Goal: Task Accomplishment & Management: Use online tool/utility

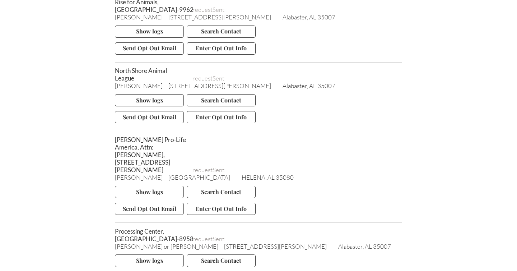
scroll to position [5096, 0]
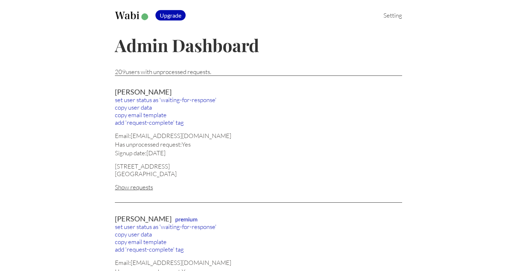
click at [147, 185] on div "Show requests" at bounding box center [258, 187] width 287 height 8
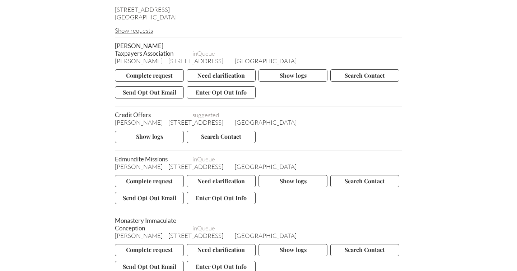
scroll to position [144, 0]
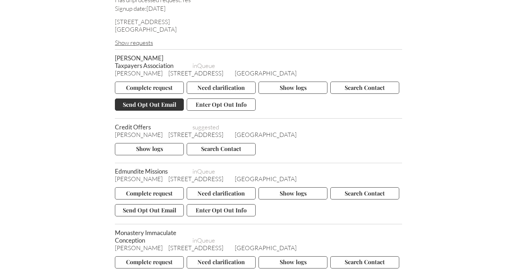
click at [161, 104] on button "Send Opt Out Email" at bounding box center [149, 104] width 69 height 12
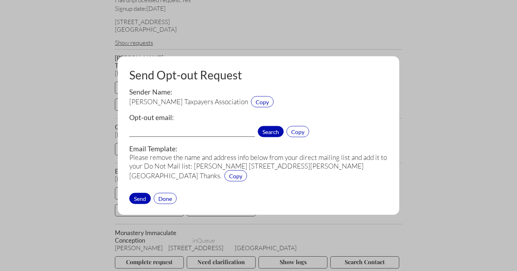
click at [272, 131] on span "Search" at bounding box center [271, 131] width 26 height 11
click at [168, 198] on div "Done" at bounding box center [165, 197] width 23 height 11
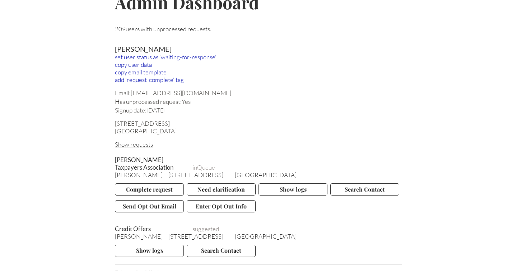
scroll to position [42, 0]
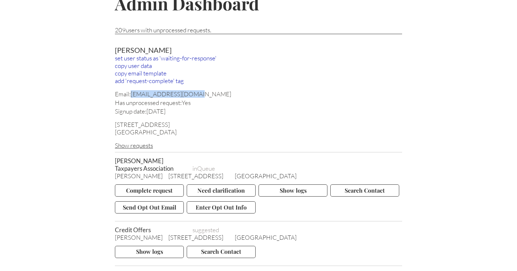
drag, startPoint x: 191, startPoint y: 93, endPoint x: 133, endPoint y: 95, distance: 57.8
click at [133, 95] on div "Email: pattyfavini@gmail.com" at bounding box center [258, 94] width 287 height 8
copy div "pattyfavini@gmail.com"
click at [152, 207] on button "Send Opt Out Email" at bounding box center [149, 207] width 69 height 12
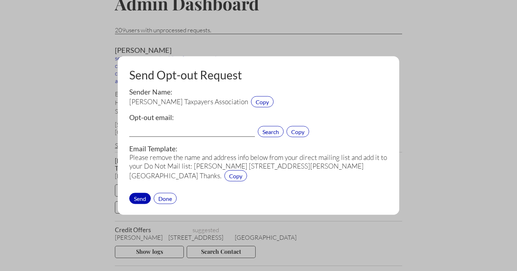
click at [162, 131] on input "text" at bounding box center [192, 131] width 126 height 9
paste input "info@hjta.org"
type input "info@hjta.org"
click at [142, 197] on div "Send" at bounding box center [140, 197] width 22 height 11
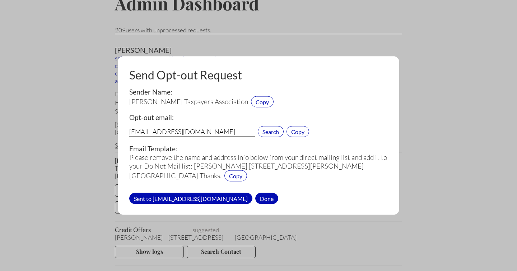
click at [255, 197] on div "Done" at bounding box center [266, 197] width 23 height 11
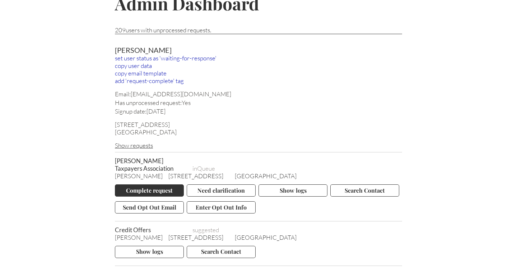
click at [151, 189] on button "Complete request" at bounding box center [149, 190] width 69 height 12
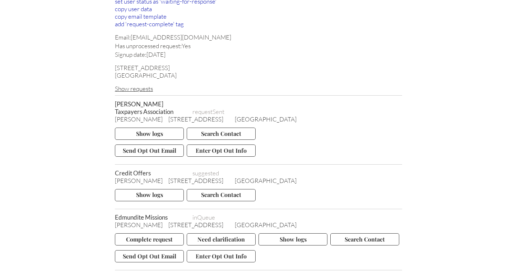
scroll to position [195, 0]
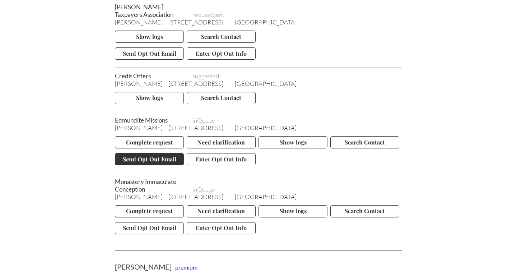
click at [154, 159] on button "Send Opt Out Email" at bounding box center [149, 159] width 69 height 12
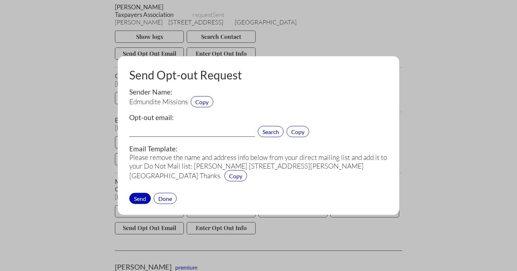
click at [164, 131] on input "text" at bounding box center [192, 131] width 126 height 9
paste input "information@edmunditemissions.org"
type input "information@edmunditemissions.org"
click at [140, 195] on div "Send" at bounding box center [140, 197] width 22 height 11
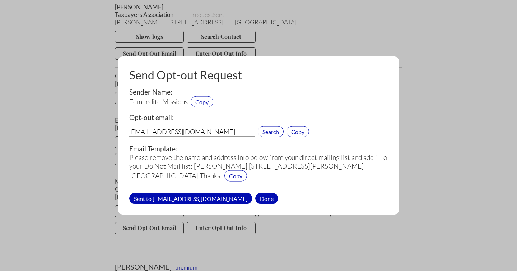
click at [267, 197] on div "Done" at bounding box center [266, 197] width 23 height 11
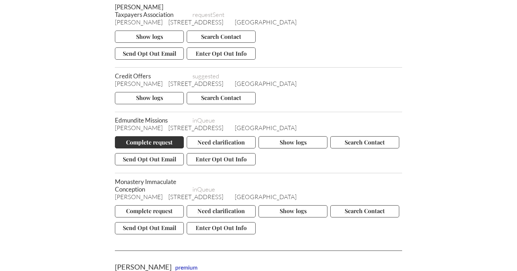
click at [149, 138] on button "Complete request" at bounding box center [149, 142] width 69 height 12
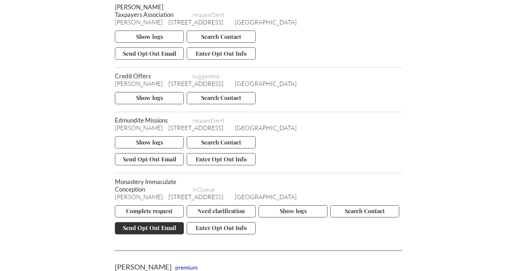
click at [148, 225] on button "Send Opt Out Email" at bounding box center [149, 228] width 69 height 12
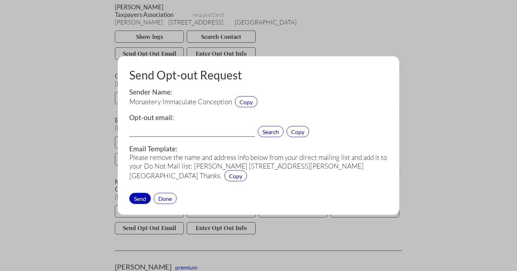
click at [183, 130] on input "text" at bounding box center [192, 131] width 126 height 9
paste input "privacy@desalesmedia.org"
type input "privacy@desalesmedia.org"
click at [140, 198] on div "Send" at bounding box center [140, 197] width 22 height 11
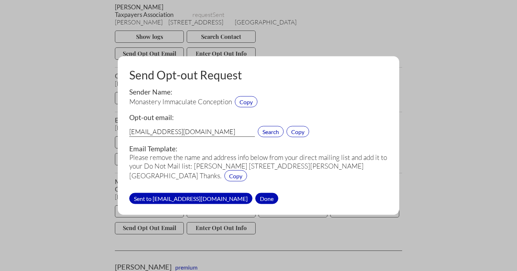
click at [255, 196] on div "Done" at bounding box center [266, 197] width 23 height 11
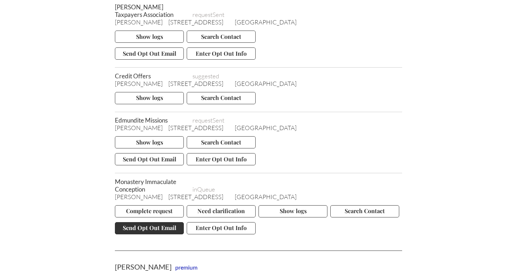
click at [133, 224] on button "Send Opt Out Email" at bounding box center [149, 228] width 69 height 12
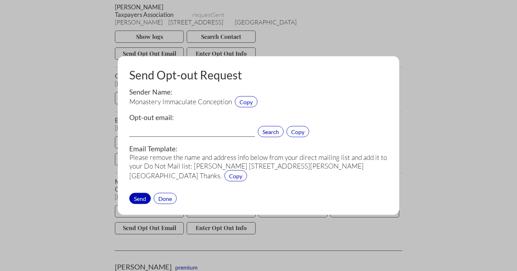
click at [148, 130] on input "text" at bounding box center [192, 131] width 126 height 9
paste input "info@thedome.org"
type input "info@thedome.org"
click at [139, 196] on div "Send" at bounding box center [140, 197] width 22 height 11
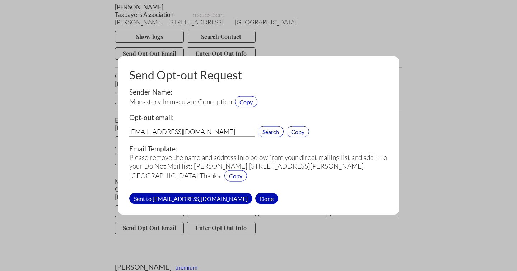
click at [255, 196] on div "Done" at bounding box center [266, 197] width 23 height 11
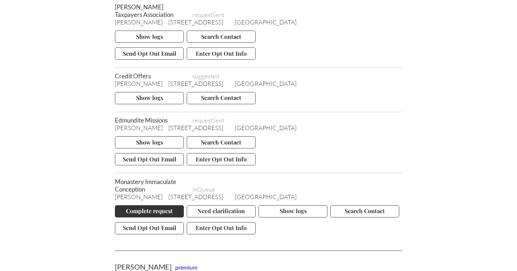
click at [151, 210] on button "Complete request" at bounding box center [149, 211] width 69 height 12
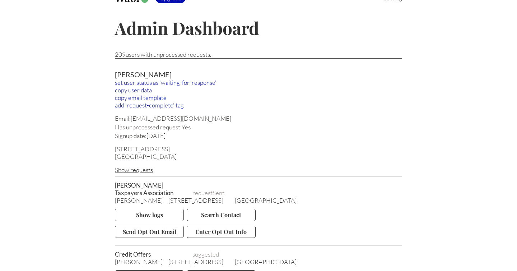
scroll to position [17, 0]
click at [149, 105] on div "add 'request-complete' tag" at bounding box center [258, 106] width 287 height 8
